Goal: Information Seeking & Learning: Find specific page/section

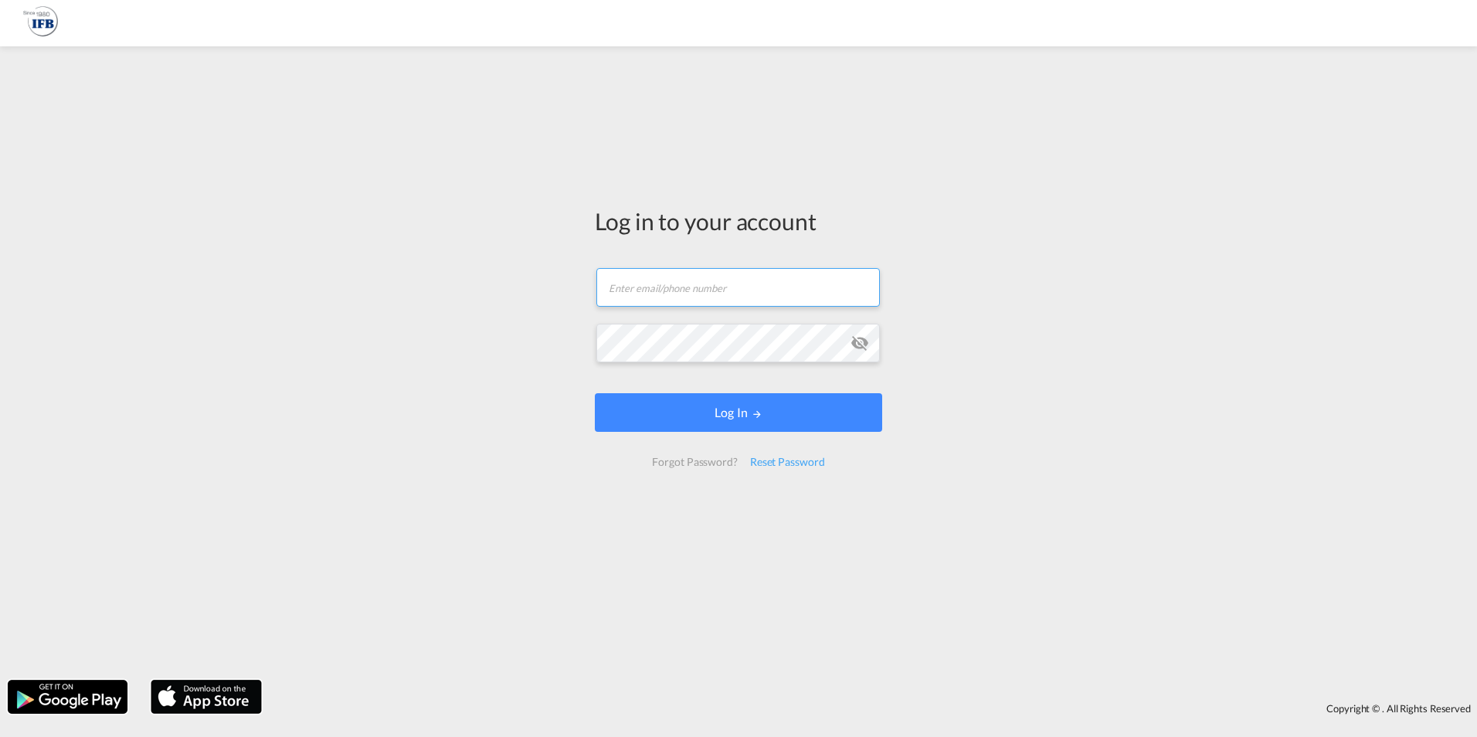
click at [671, 291] on input "text" at bounding box center [739, 287] width 284 height 39
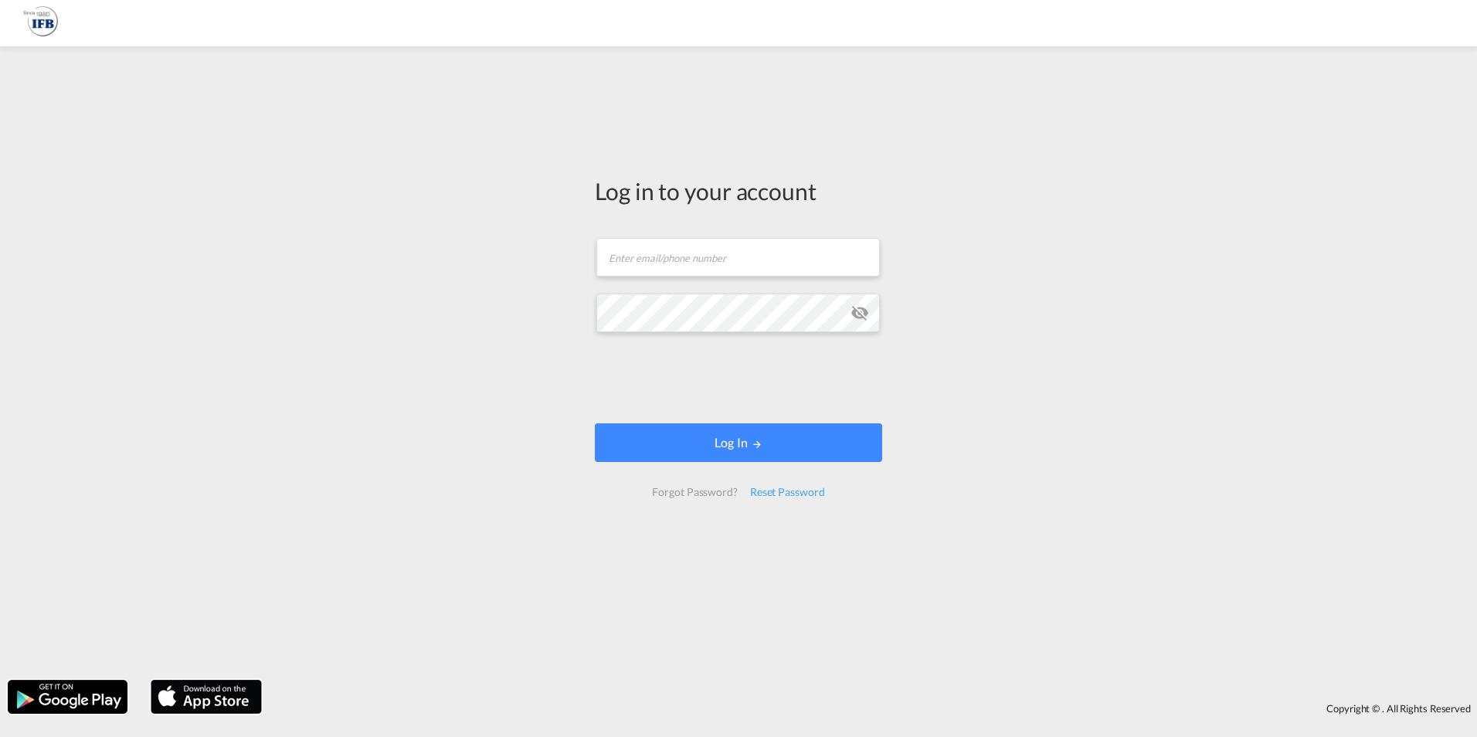
click at [670, 290] on form "Email field is required Password field is required Log In Forgot Password? Rese…" at bounding box center [738, 368] width 287 height 290
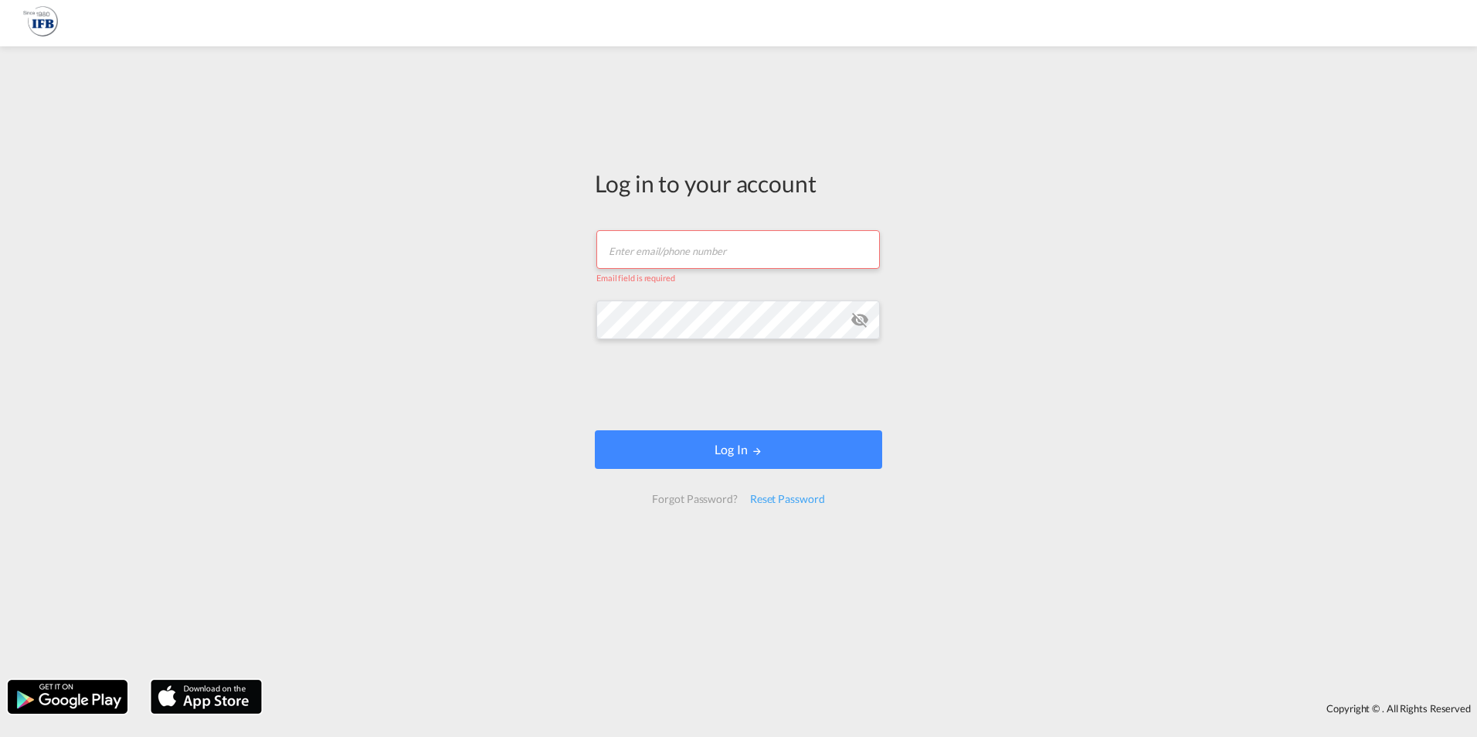
click at [658, 260] on input "text" at bounding box center [739, 249] width 284 height 39
click at [657, 257] on input "text" at bounding box center [739, 249] width 284 height 39
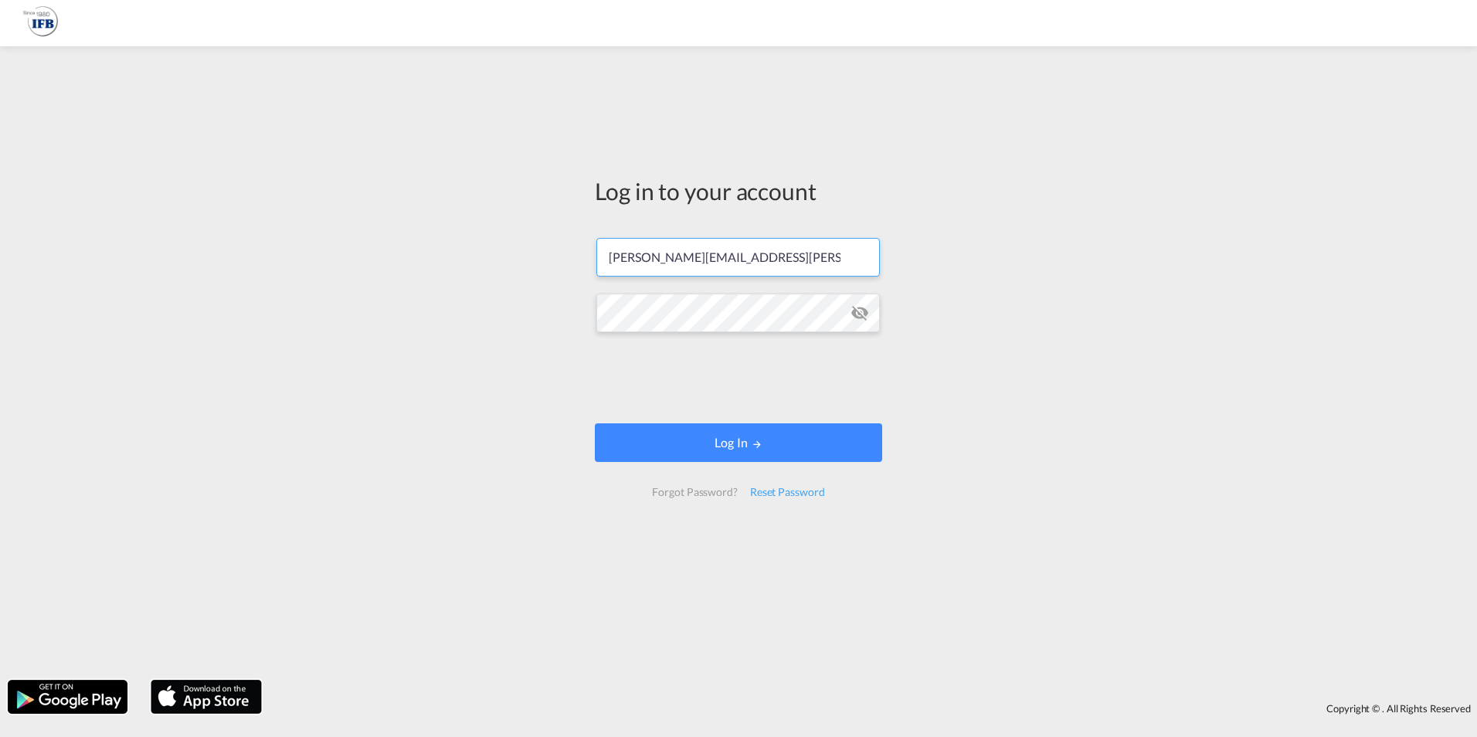
type input "[PERSON_NAME][EMAIL_ADDRESS][PERSON_NAME][DOMAIN_NAME]"
click at [735, 444] on button "Log In" at bounding box center [738, 442] width 287 height 39
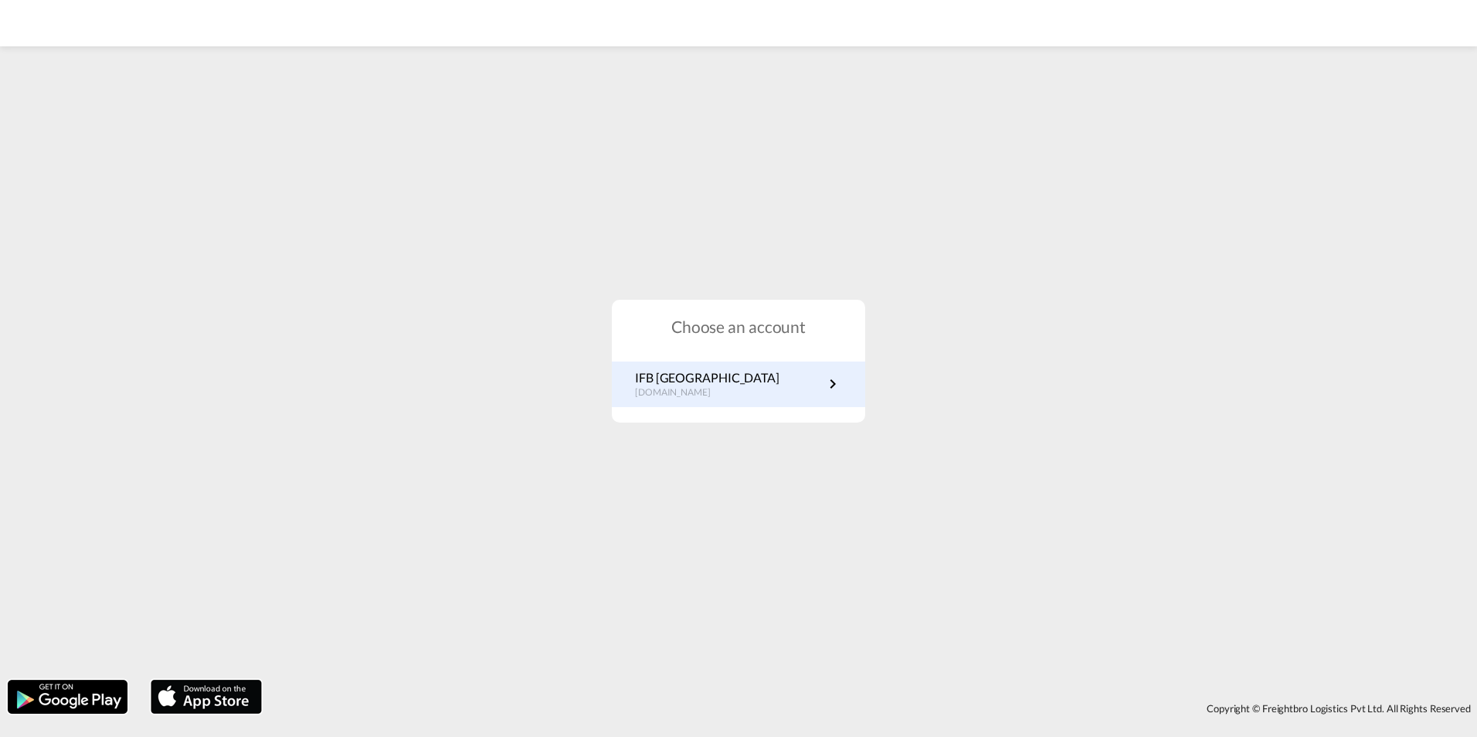
click at [729, 388] on link "IFB Germany [DOMAIN_NAME]" at bounding box center [738, 384] width 207 height 30
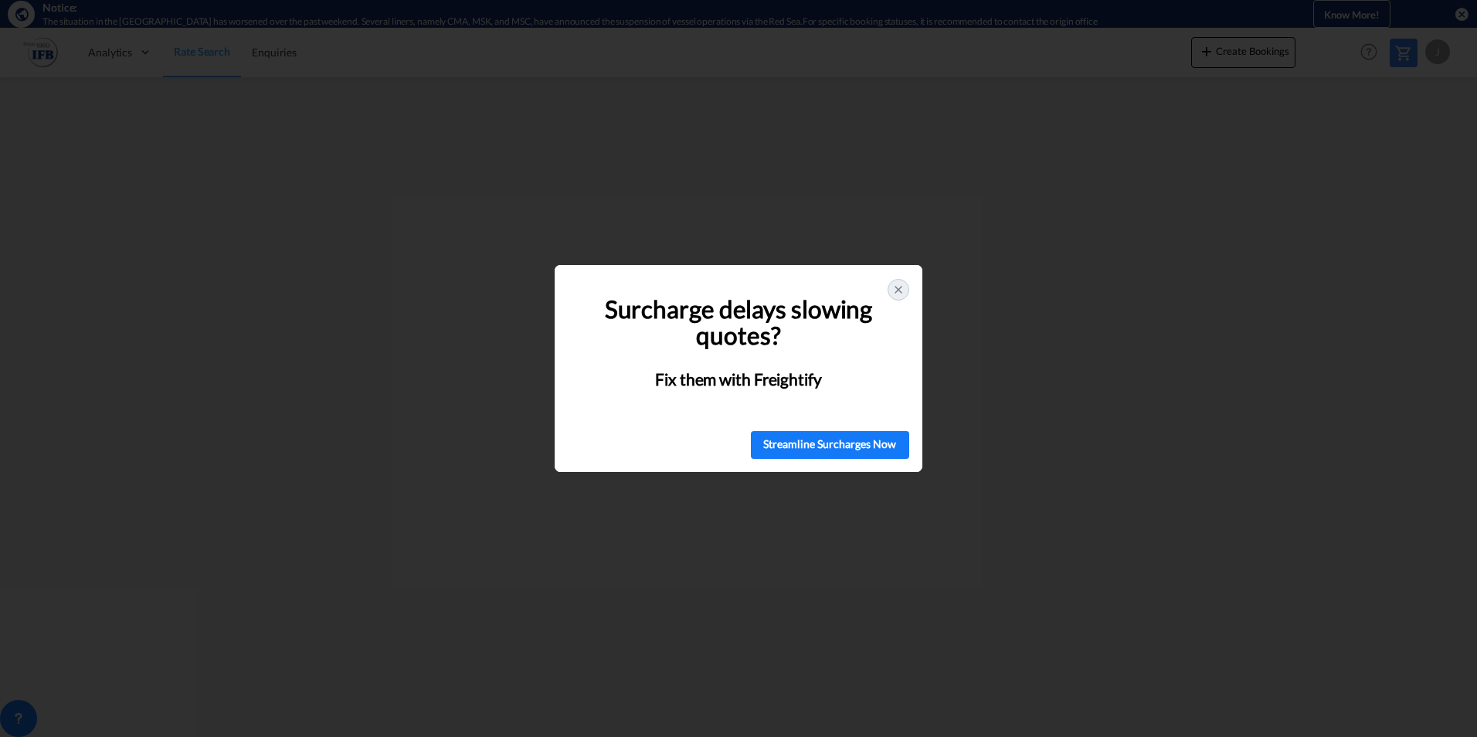
click at [892, 291] on icon at bounding box center [898, 290] width 12 height 12
